Goal: Book appointment/travel/reservation

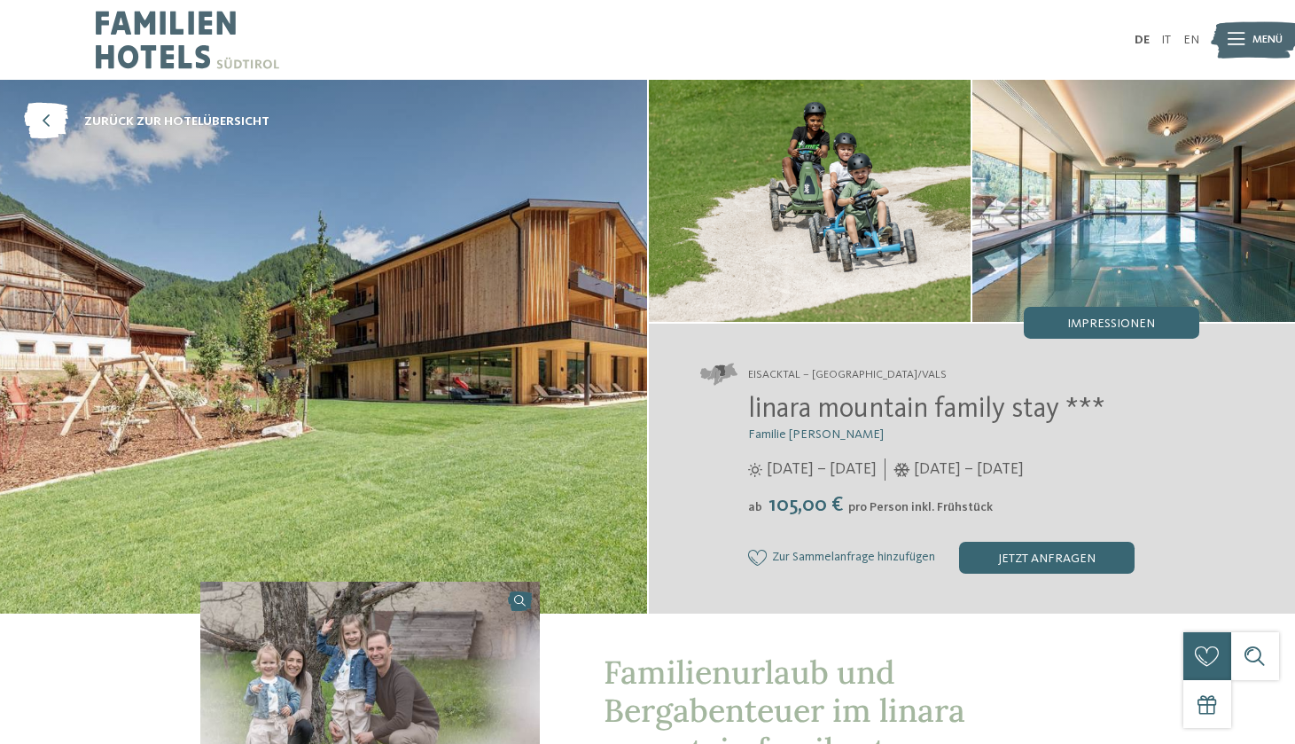
click at [142, 45] on img at bounding box center [187, 40] width 183 height 80
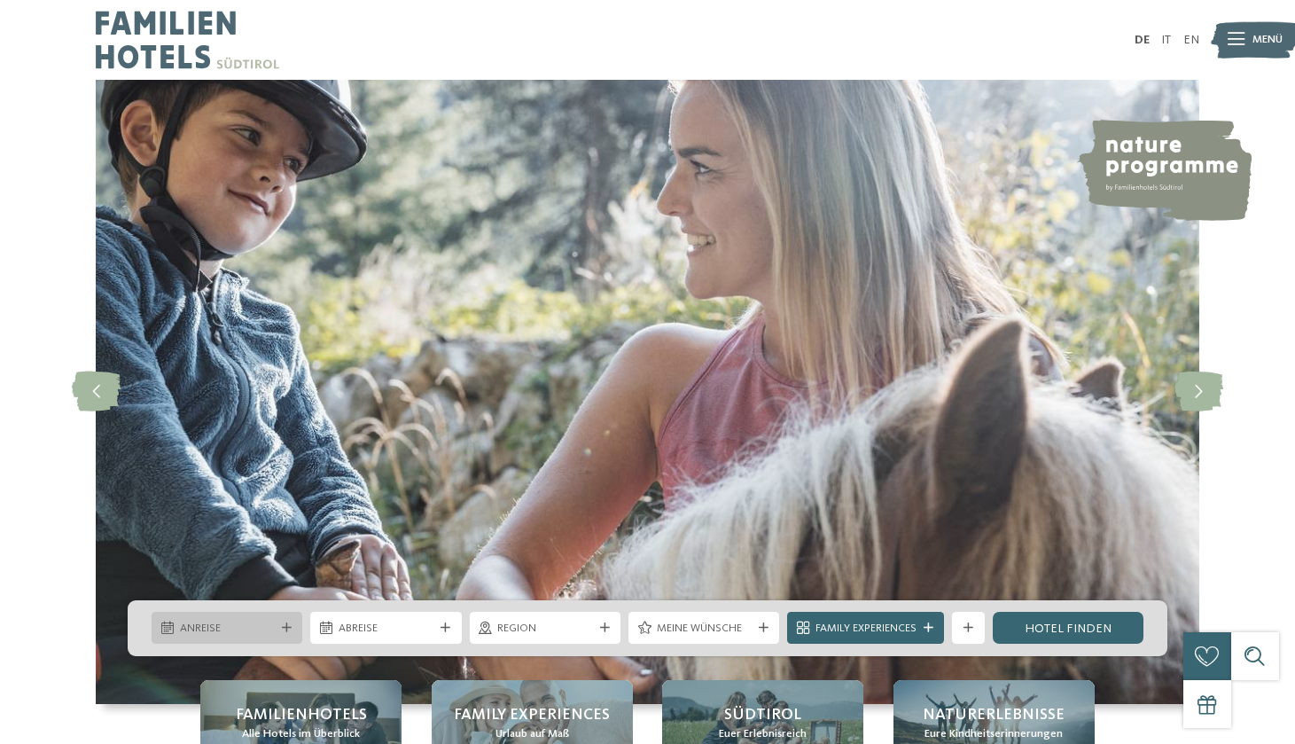
click at [239, 630] on span "Anreise" at bounding box center [227, 628] width 95 height 16
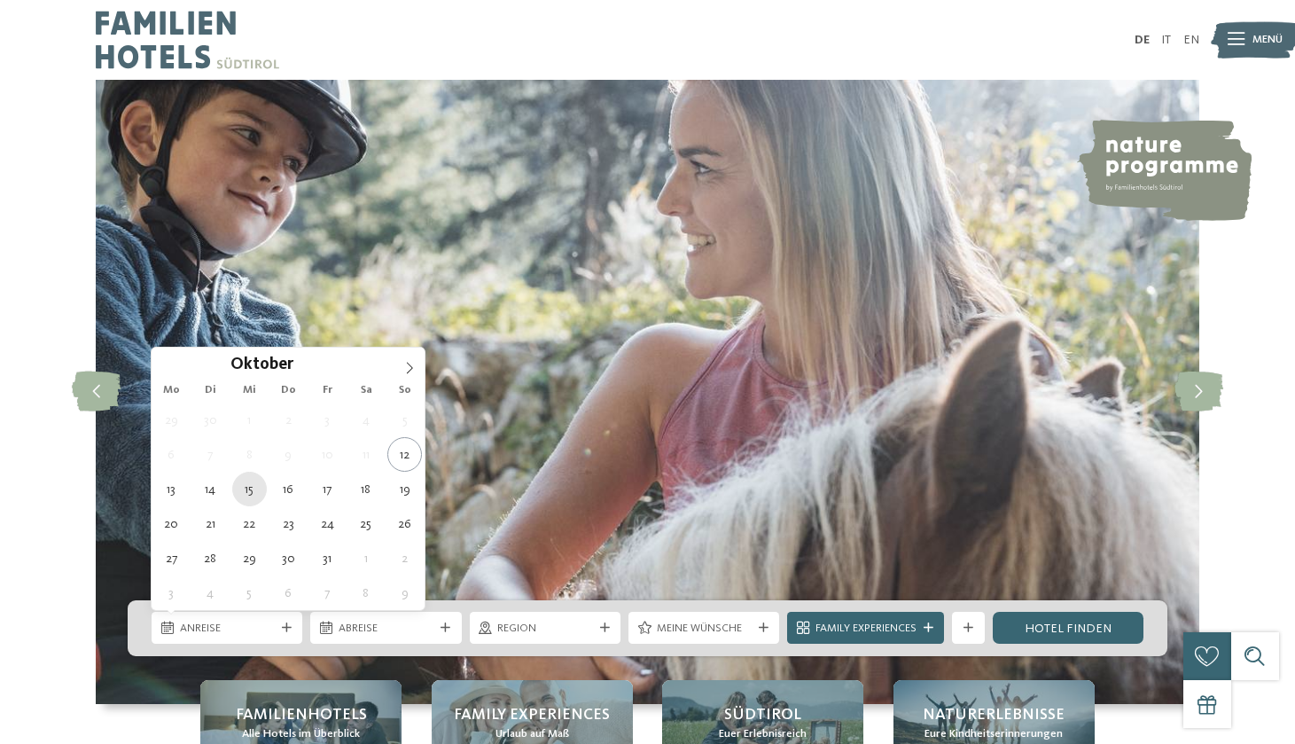
type div "[DATE]"
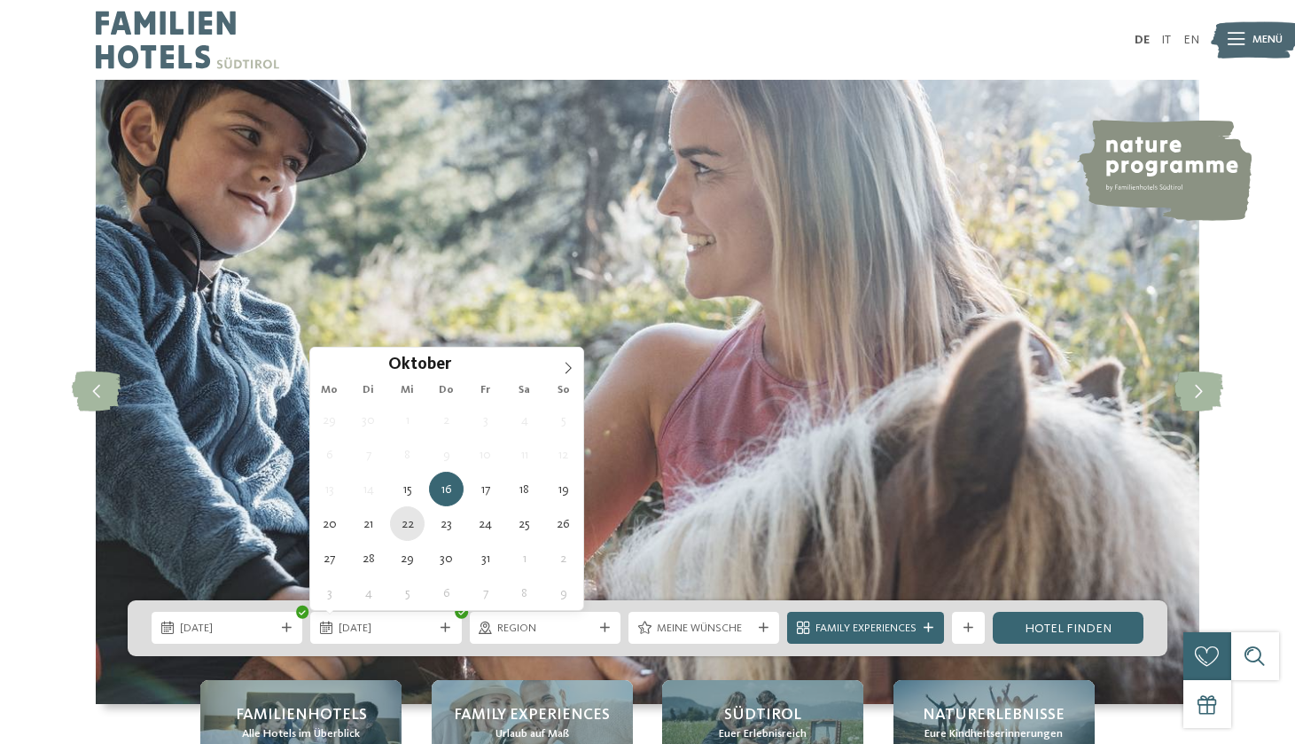
type div "[DATE]"
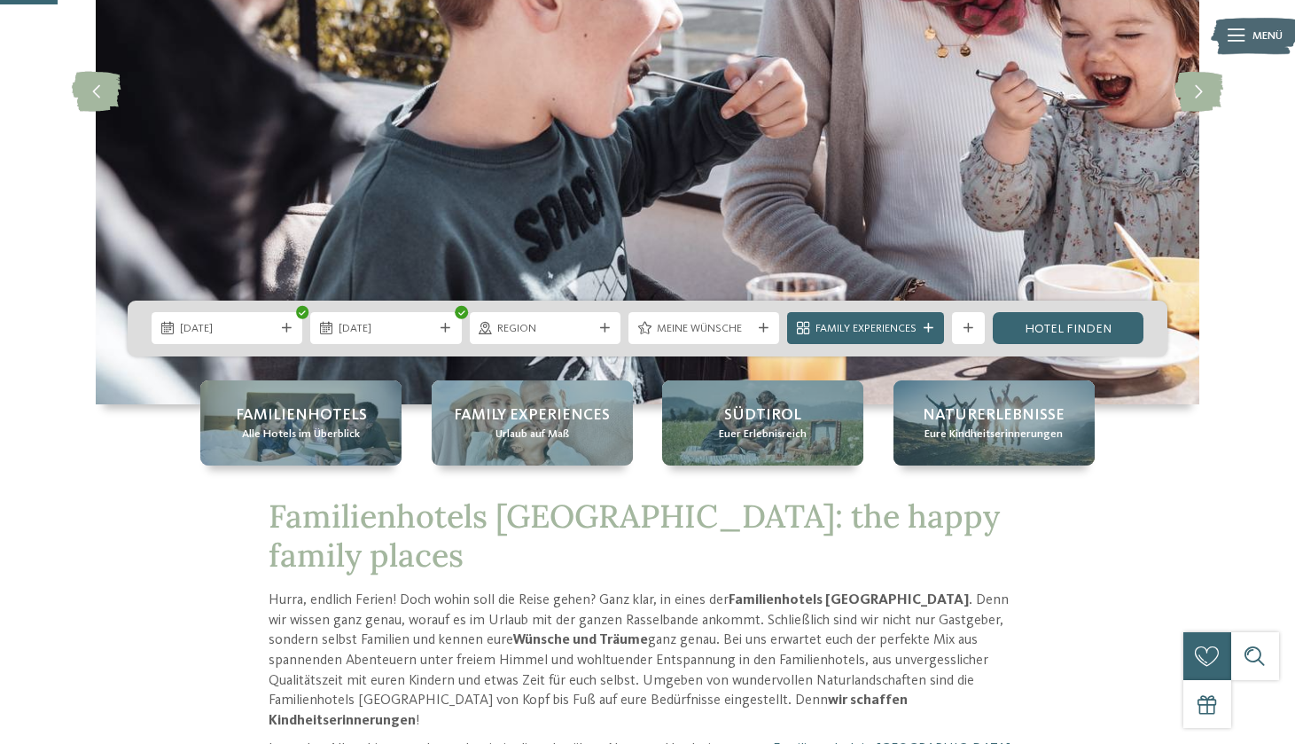
scroll to position [300, 0]
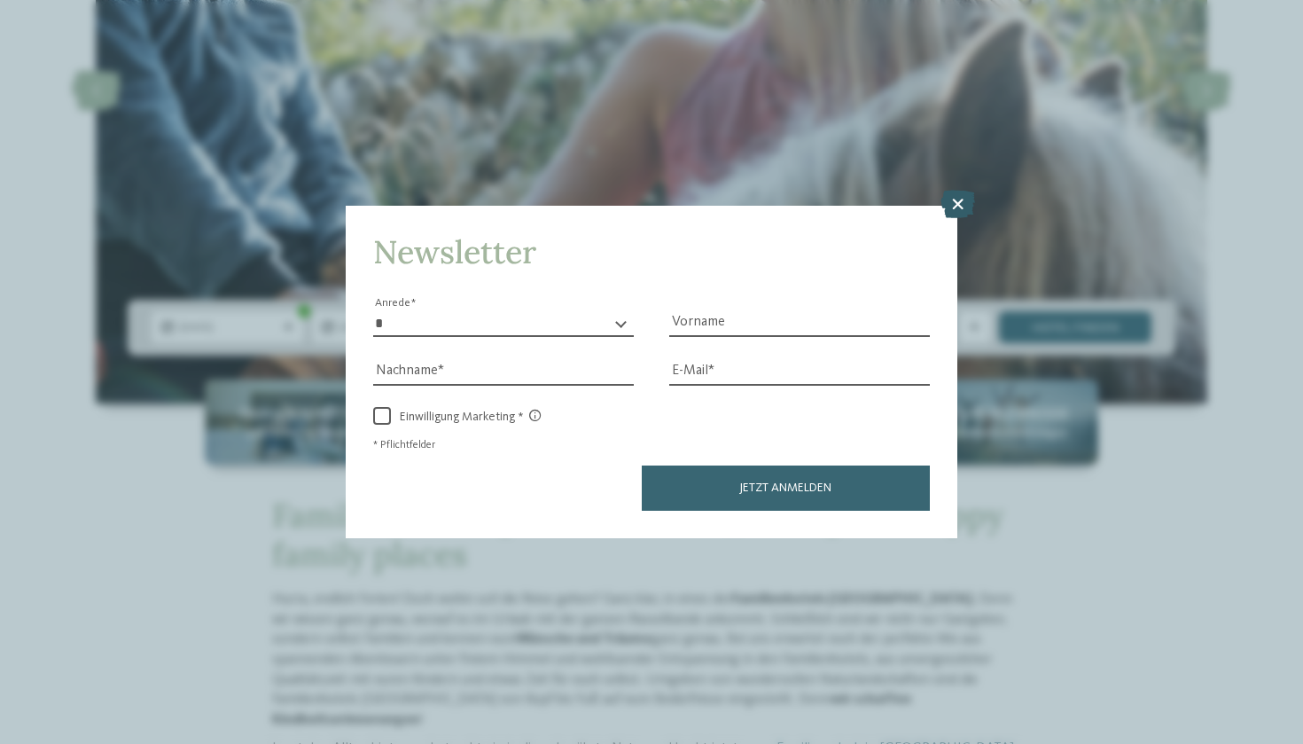
click at [960, 190] on icon at bounding box center [957, 204] width 35 height 28
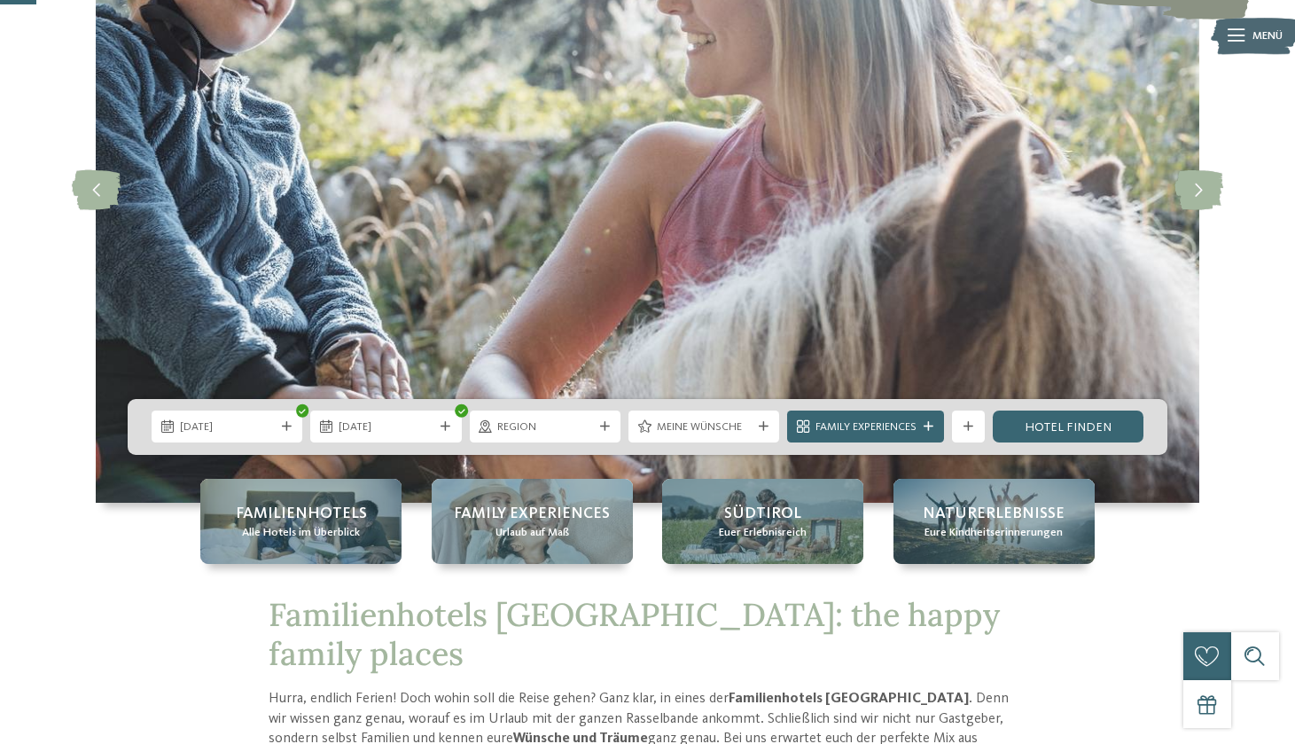
scroll to position [203, 0]
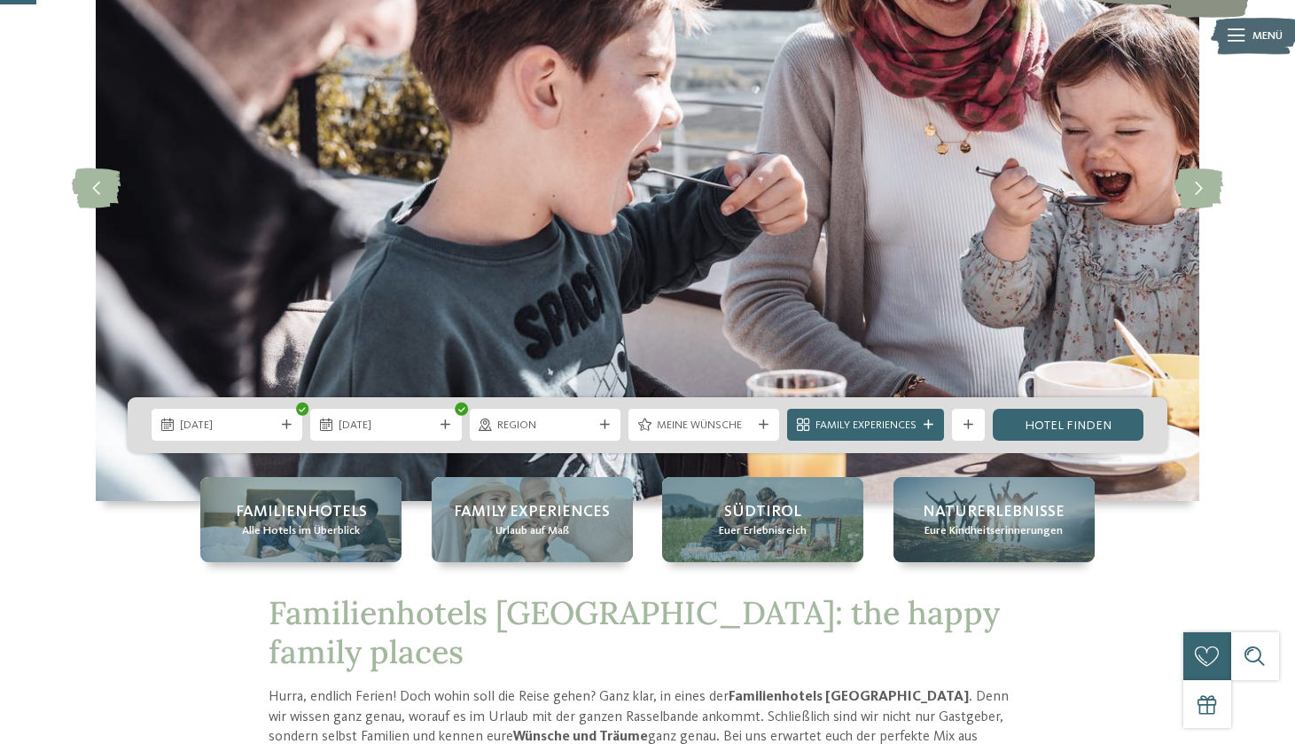
click at [1071, 393] on img at bounding box center [647, 189] width 1103 height 624
click at [1069, 413] on link "Hotel finden" at bounding box center [1068, 425] width 151 height 32
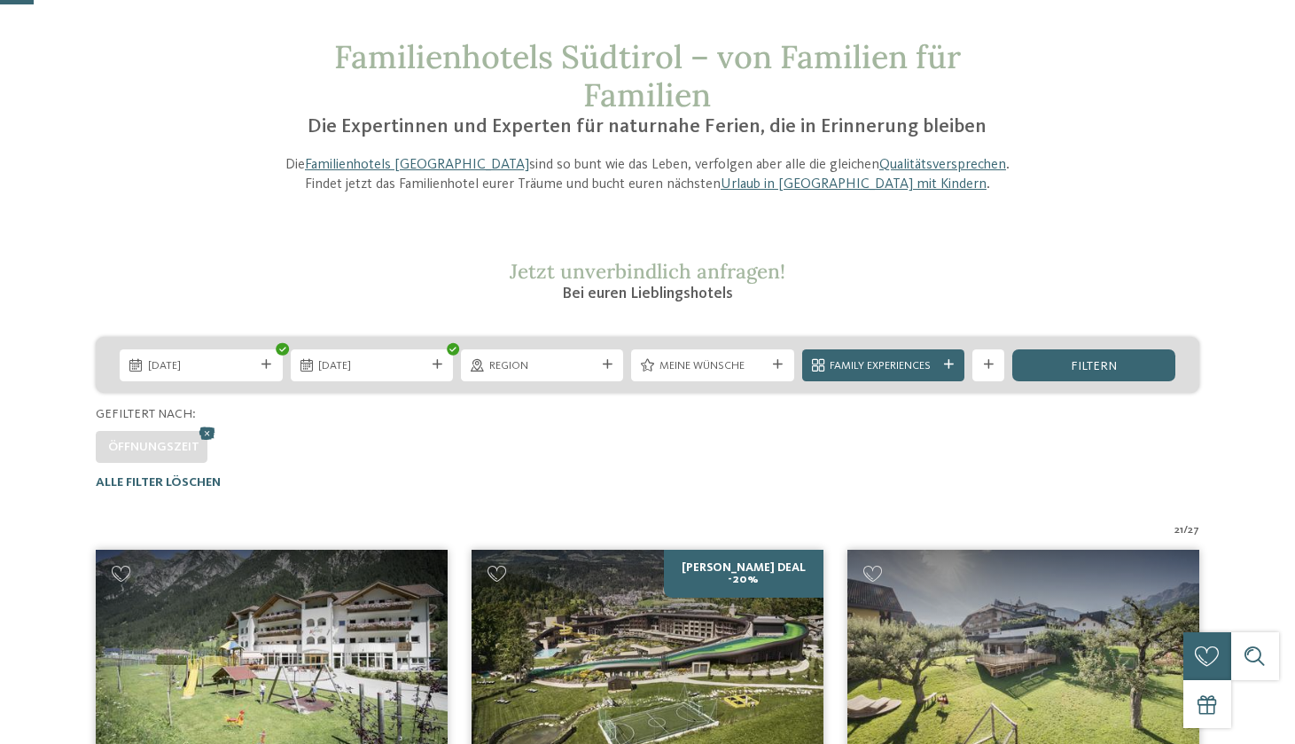
scroll to position [288, 0]
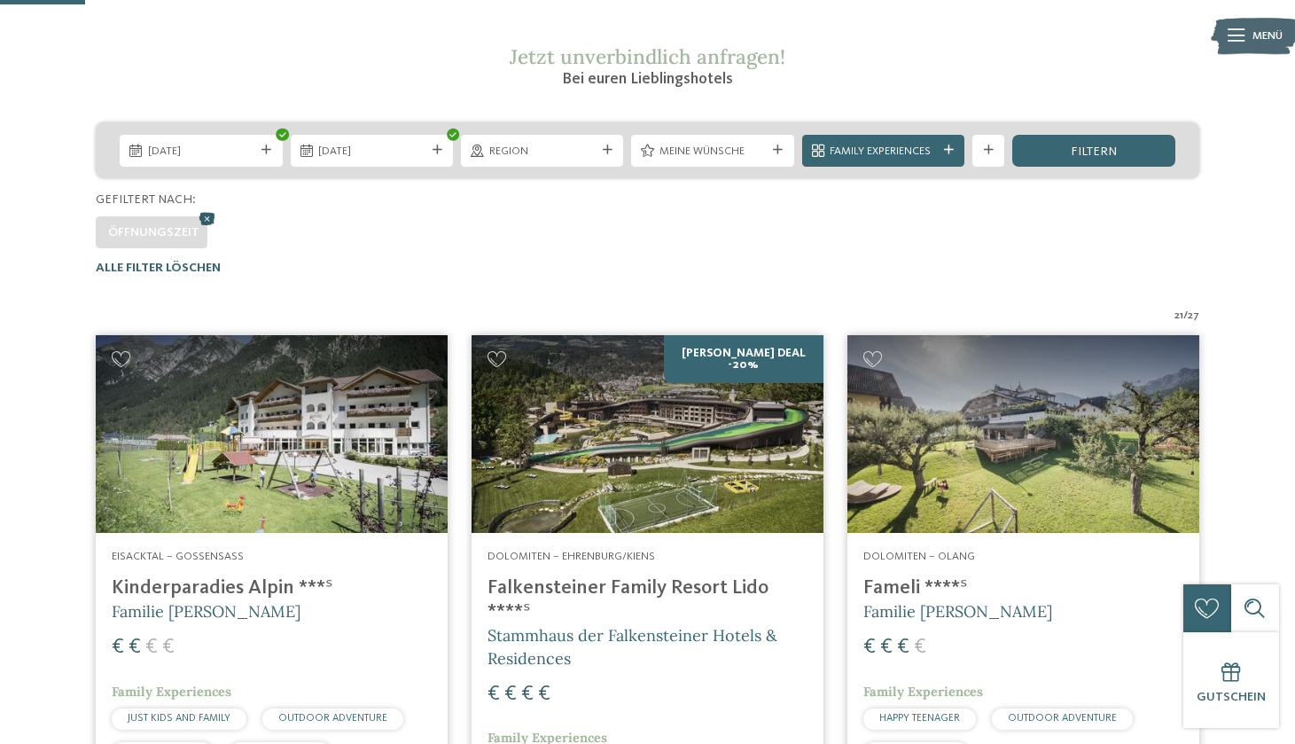
click at [206, 210] on icon at bounding box center [207, 217] width 24 height 21
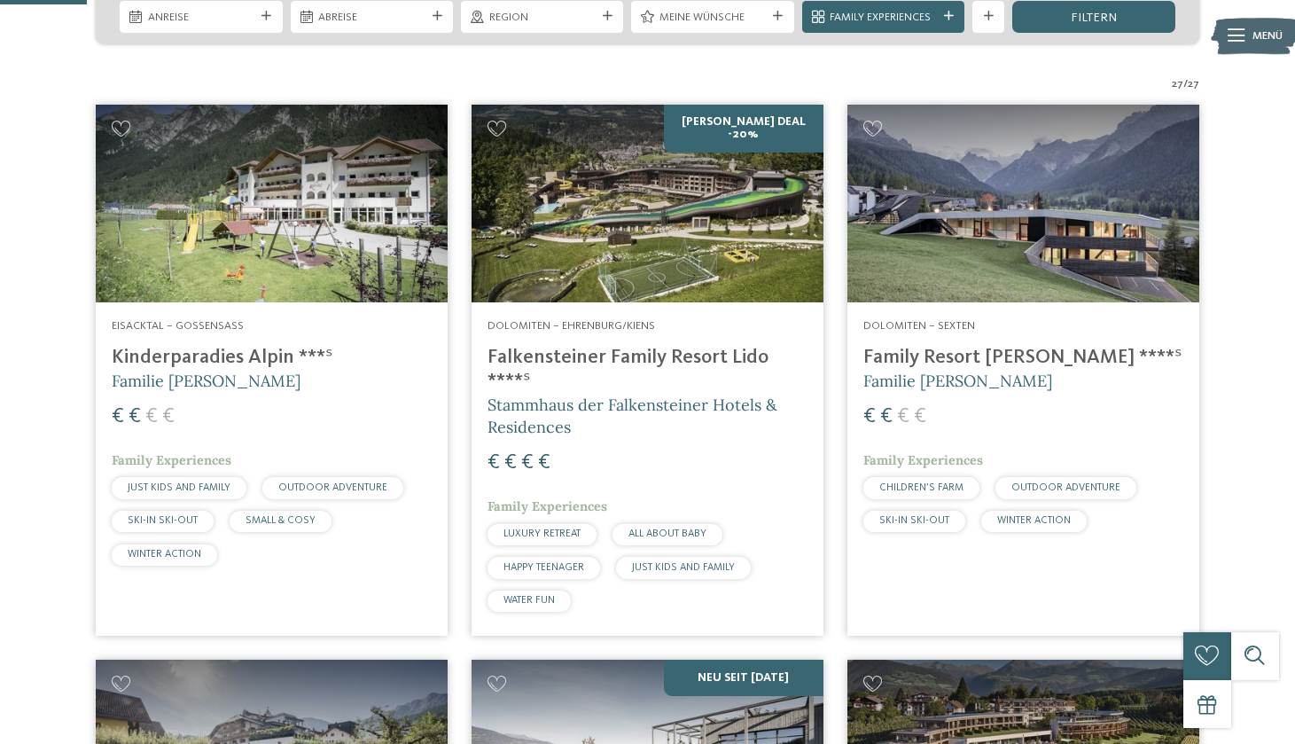
scroll to position [462, 0]
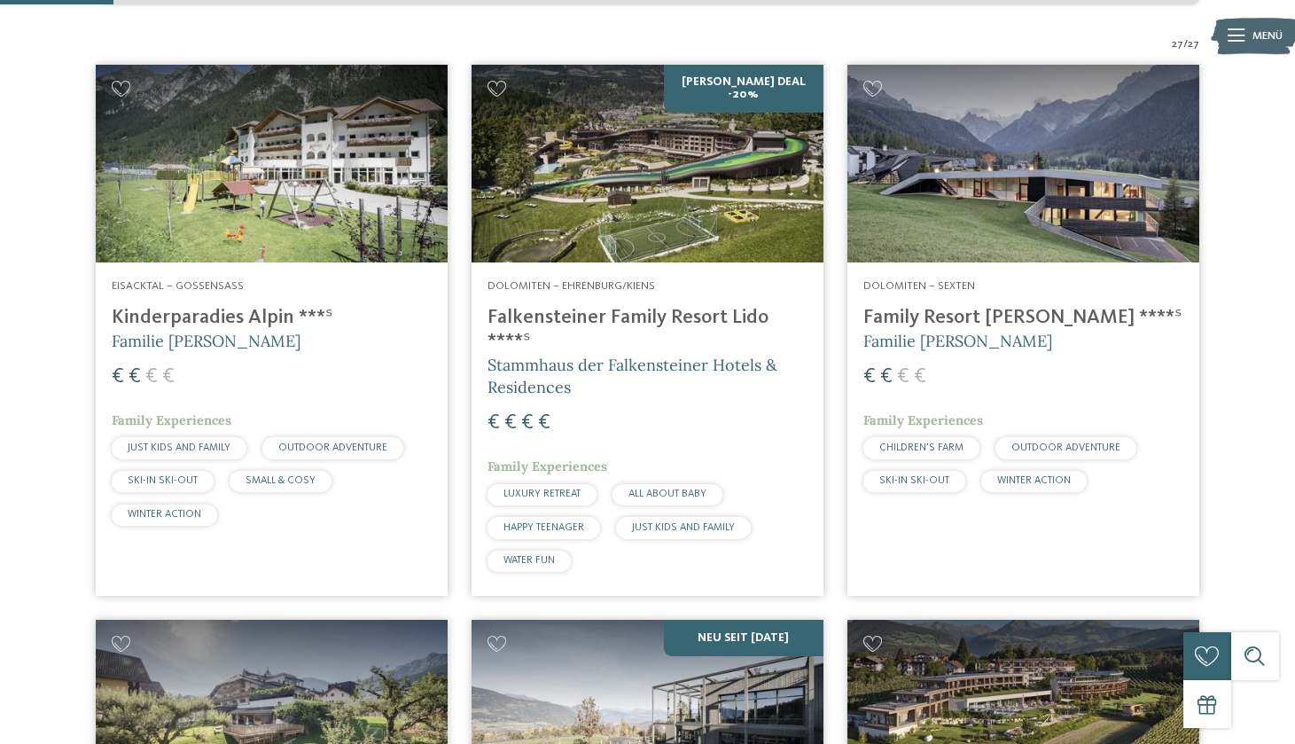
click at [887, 321] on h4 "Family Resort [PERSON_NAME] ****ˢ" at bounding box center [1023, 318] width 320 height 24
